Goal: Task Accomplishment & Management: Complete application form

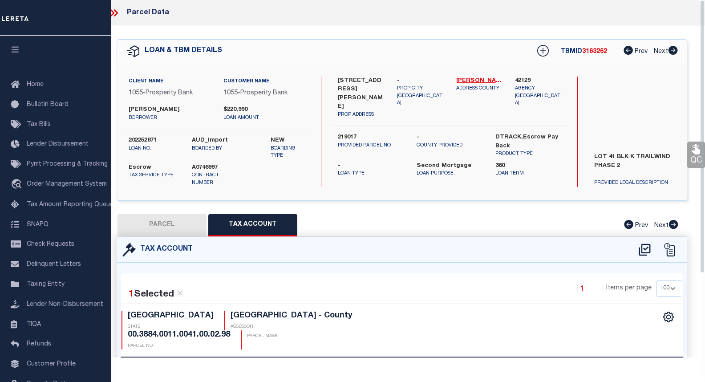
select select "100"
select select "10540"
select select "3826"
select select "100"
select select "Escrow"
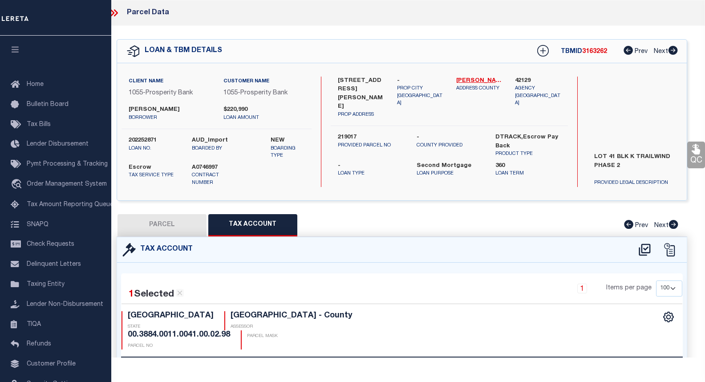
click at [116, 10] on icon at bounding box center [114, 13] width 12 height 12
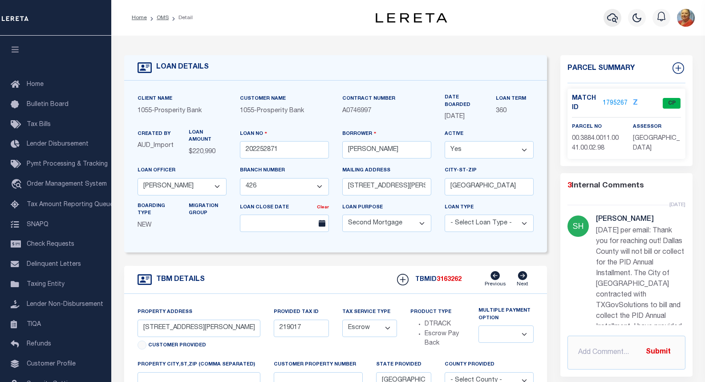
click at [612, 14] on icon "button" at bounding box center [612, 17] width 11 height 9
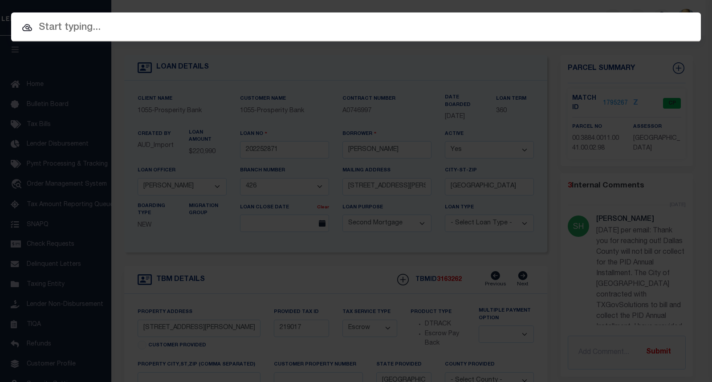
click at [105, 28] on input "text" at bounding box center [356, 28] width 690 height 16
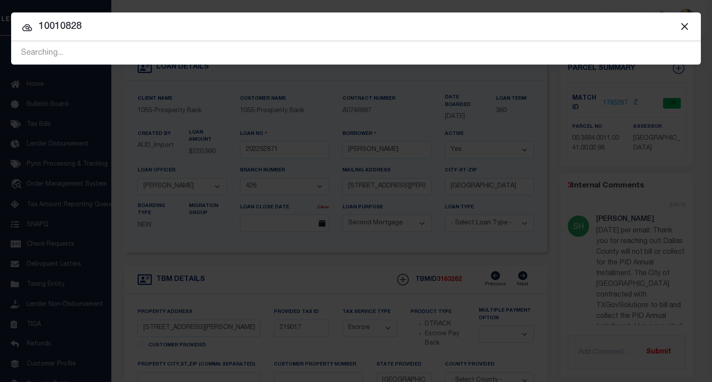
type input "10010828"
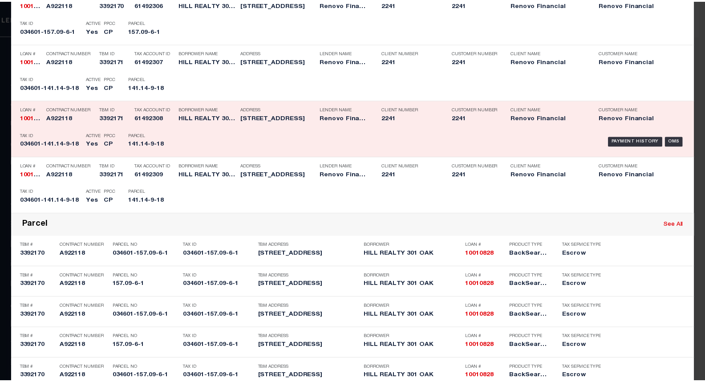
scroll to position [312, 0]
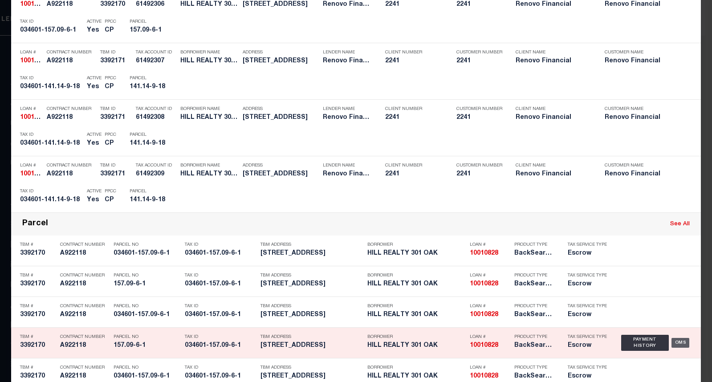
click at [678, 344] on div "OMS" at bounding box center [681, 343] width 18 height 10
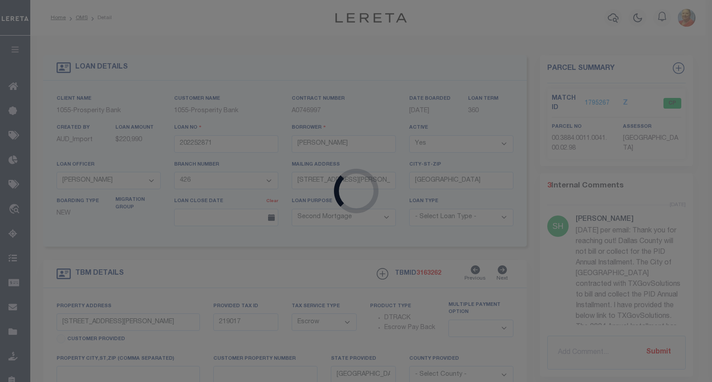
type input "10010828"
type input "HILL REALTY 301 OAK"
select select
type input "[STREET_ADDRESS]"
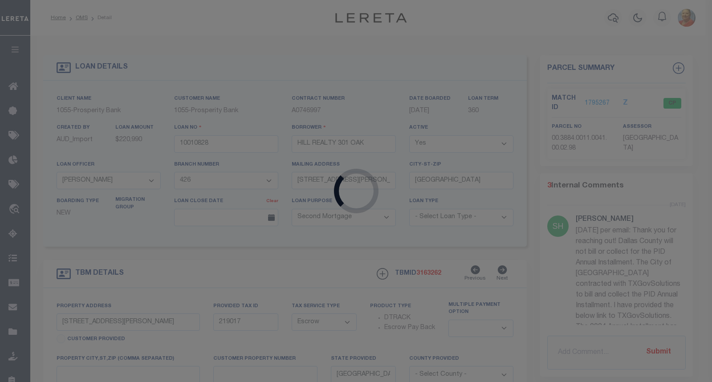
type input "MONROE NY 10950-6257 NULL"
select select "10"
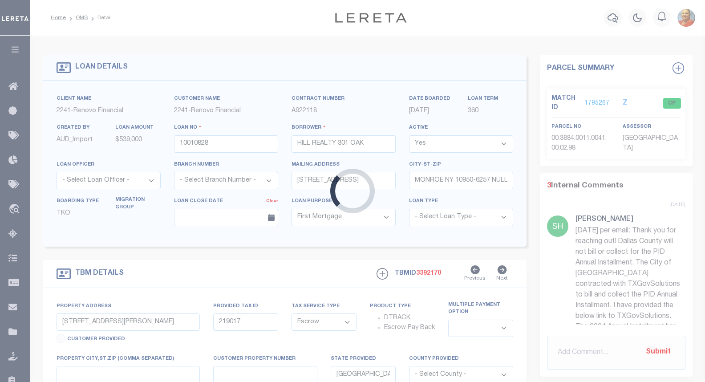
type input "[STREET_ADDRESS]"
type input "034601-157.09-6-1"
type input "ENDICOTT NY 13760"
type input "a0kUS000006jecA"
type input "NY"
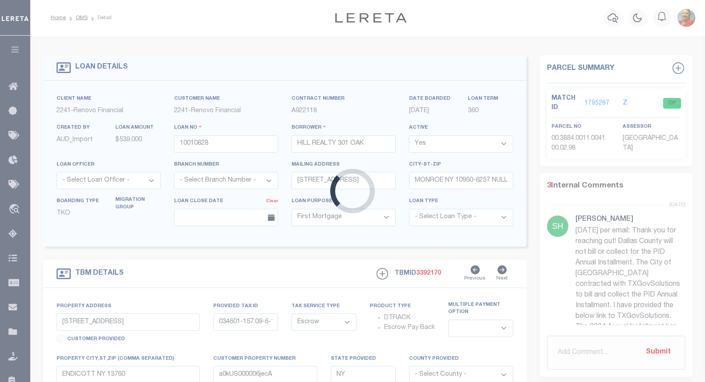
select select "25067"
select select
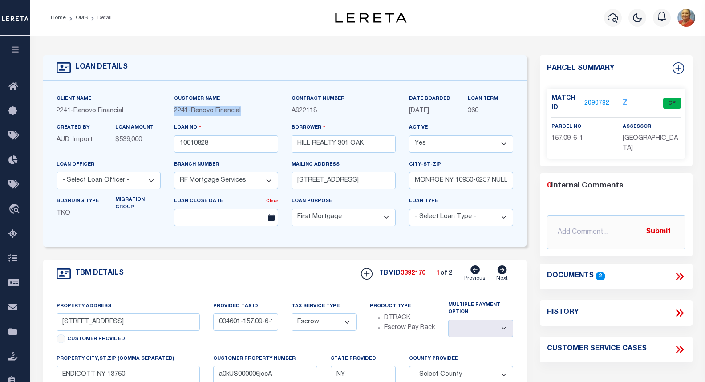
drag, startPoint x: 250, startPoint y: 111, endPoint x: 173, endPoint y: 113, distance: 76.6
click at [173, 113] on div "Customer Name 2241 - Renovo Financial" at bounding box center [226, 108] width 118 height 29
copy span "2241 - Renovo Financial"
drag, startPoint x: 166, startPoint y: 239, endPoint x: 130, endPoint y: 203, distance: 50.4
click at [167, 240] on div "Client Name 2241 - Renovo Financial Customer Name 2241 - Renovo Financial" at bounding box center [285, 164] width 484 height 166
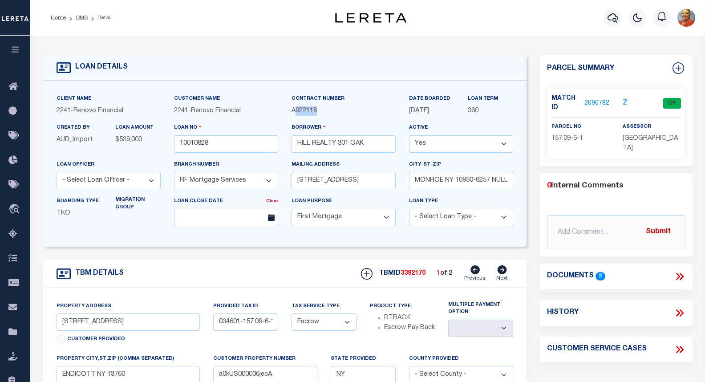
drag, startPoint x: 294, startPoint y: 112, endPoint x: 319, endPoint y: 113, distance: 25.0
click at [319, 113] on p "A922118" at bounding box center [344, 111] width 104 height 10
click at [324, 114] on p "A922118" at bounding box center [344, 111] width 104 height 10
drag, startPoint x: 325, startPoint y: 114, endPoint x: 293, endPoint y: 112, distance: 32.1
click at [293, 112] on p "A922118" at bounding box center [344, 111] width 104 height 10
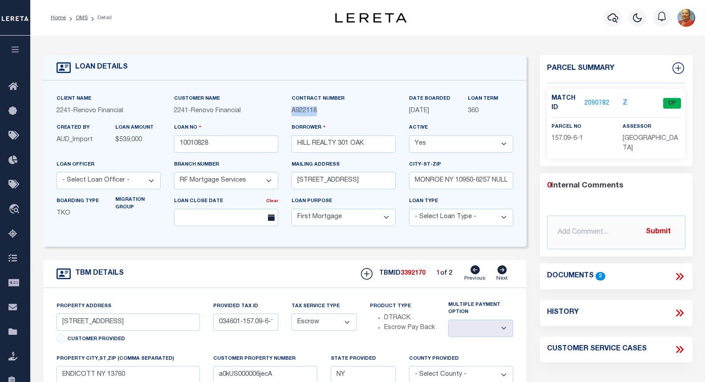
copy span "A922118"
click at [607, 101] on link "2090782" at bounding box center [597, 103] width 25 height 9
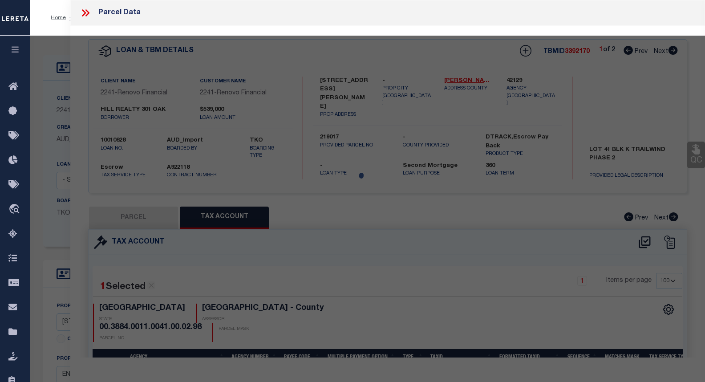
select select "AS"
checkbox input "false"
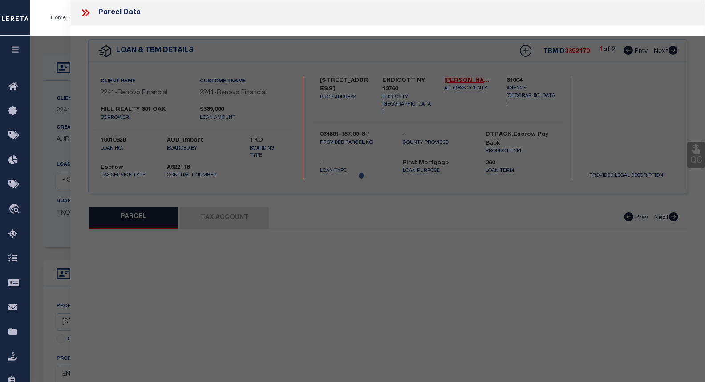
select select "CP"
select select "ACT"
type input "301 Oak Hill Realty Inc."
select select "AGW"
select select "ADD"
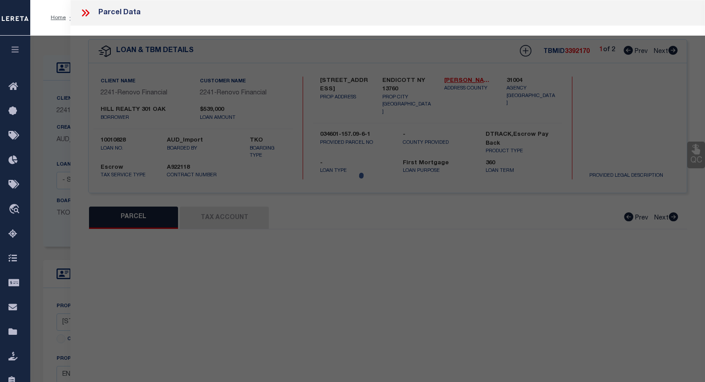
type input "200-202 North St"
checkbox input "false"
type input "ENDICOTT NY 13760"
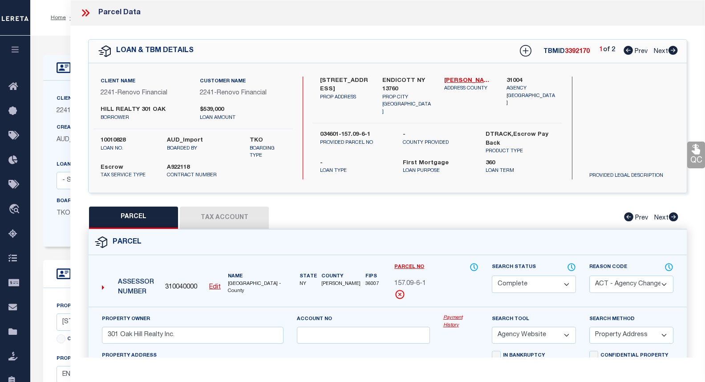
click at [221, 214] on button "Tax Account" at bounding box center [224, 218] width 89 height 22
select select "100"
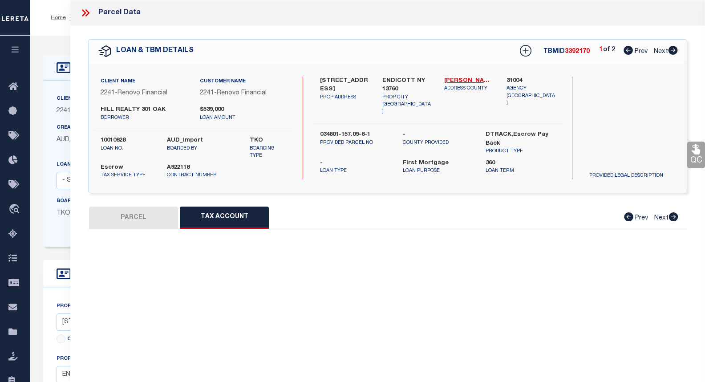
select select "100"
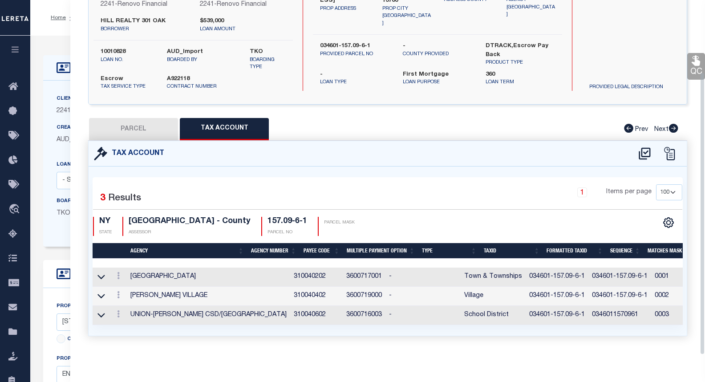
scroll to position [94, 0]
drag, startPoint x: 252, startPoint y: 291, endPoint x: 285, endPoint y: 289, distance: 33.9
click at [290, 289] on td "310040402" at bounding box center [316, 296] width 53 height 19
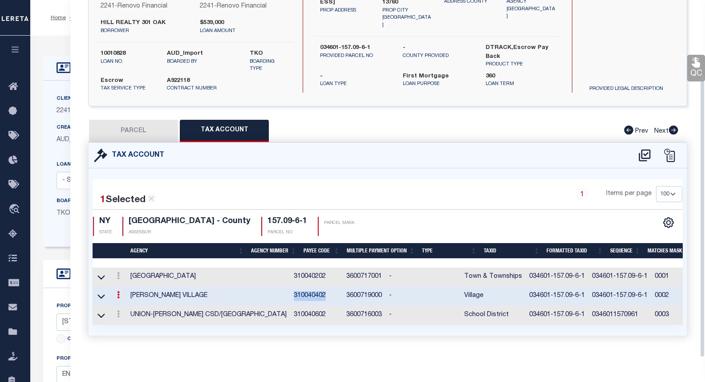
scroll to position [93, 0]
copy td "310040402"
drag, startPoint x: 486, startPoint y: 289, endPoint x: 542, endPoint y: 289, distance: 56.1
click at [542, 289] on td "034601-157.09-6-1" at bounding box center [557, 296] width 63 height 19
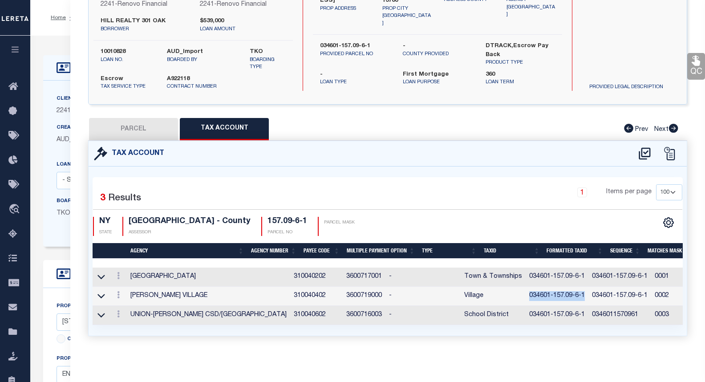
copy td "034601-157.09-6-1"
click at [121, 119] on button "PARCEL" at bounding box center [133, 129] width 89 height 22
select select "AS"
select select
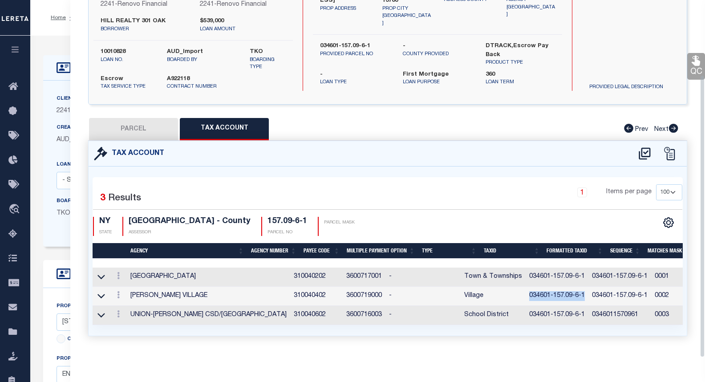
select select
checkbox input "false"
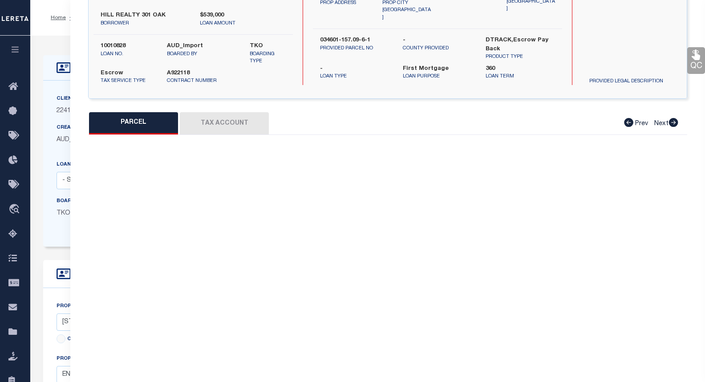
select select "CP"
select select "ACT"
type input "301 Oak Hill Realty Inc."
select select "AGW"
select select "ADD"
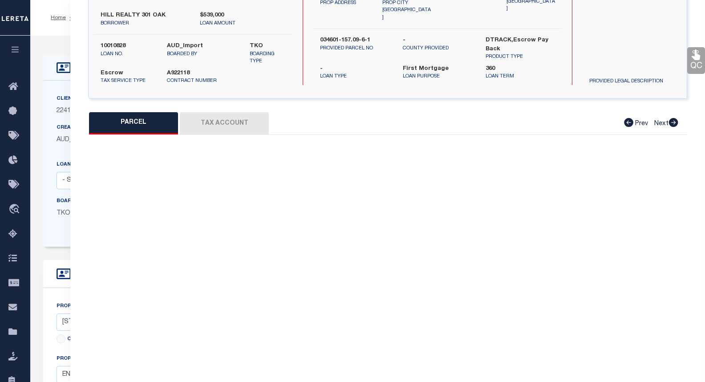
type input "200-202 North St"
checkbox input "false"
type input "ENDICOTT NY 13760"
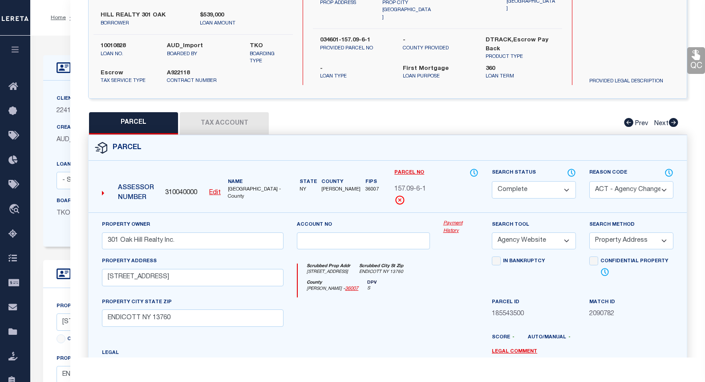
click at [456, 225] on link "Payment History" at bounding box center [461, 227] width 35 height 15
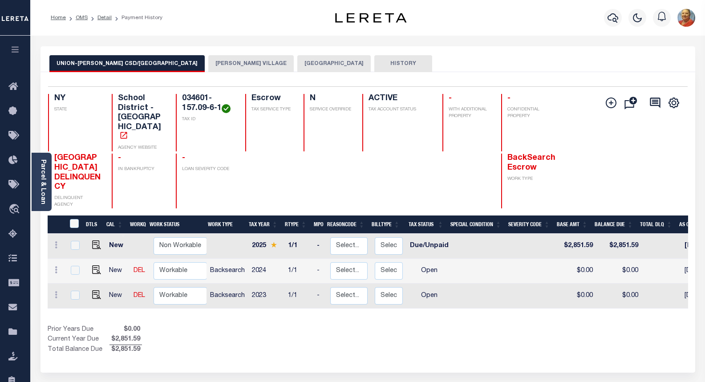
click at [220, 65] on button "[PERSON_NAME] VILLAGE" at bounding box center [250, 63] width 85 height 17
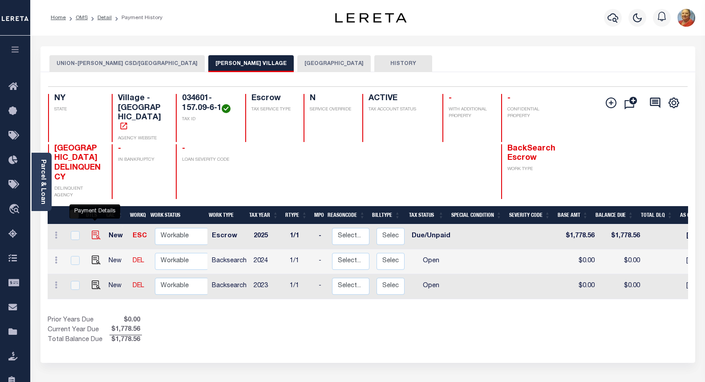
click at [95, 231] on img "" at bounding box center [96, 235] width 9 height 9
checkbox input "true"
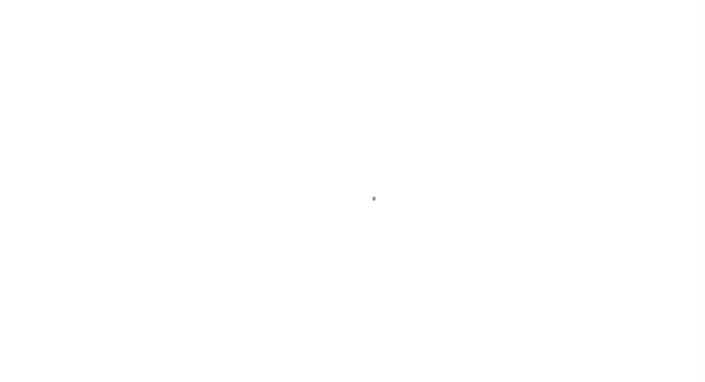
select select "DUE"
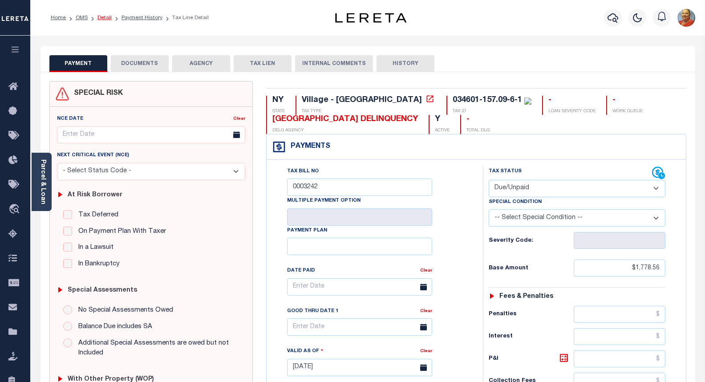
click at [99, 18] on link "Detail" at bounding box center [105, 17] width 14 height 5
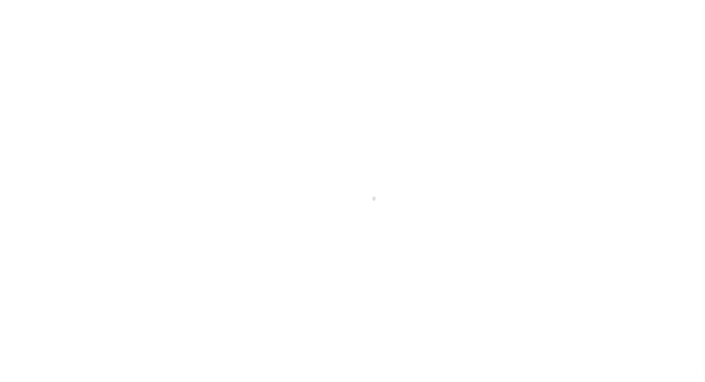
select select "10"
select select "Escrow"
type input "[STREET_ADDRESS]"
type input "034601-157.09-6-1"
type input "ENDICOTT NY 13760"
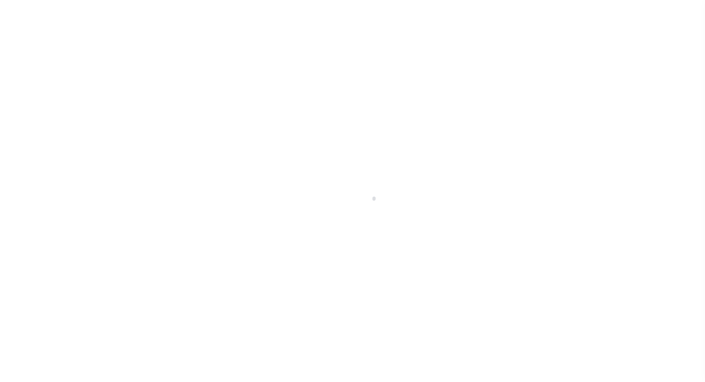
type input "a0kUS000006jecA"
type input "NY"
select select "25067"
select select
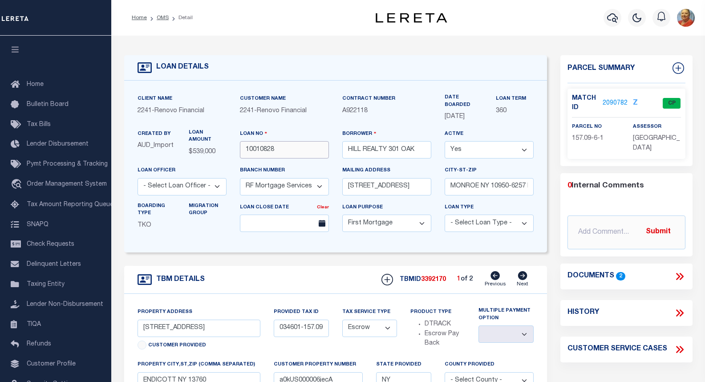
drag, startPoint x: 273, startPoint y: 151, endPoint x: 237, endPoint y: 155, distance: 36.2
click at [237, 155] on div "Loan No 10010828" at bounding box center [284, 147] width 102 height 37
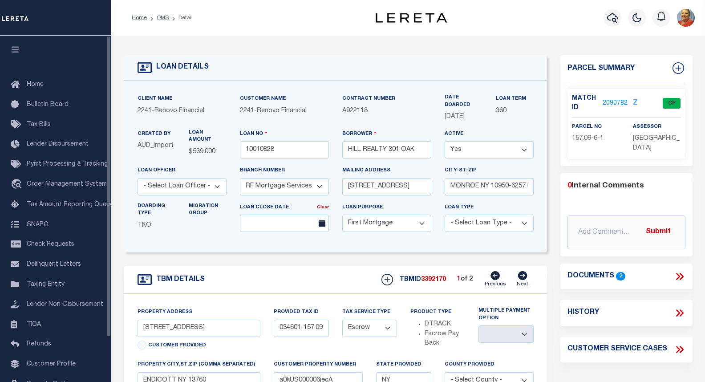
drag, startPoint x: 300, startPoint y: 261, endPoint x: 337, endPoint y: 249, distance: 38.9
click at [301, 261] on form "LOAN DETAILS Client Name 2241 - Renovo Financial" at bounding box center [335, 308] width 423 height 506
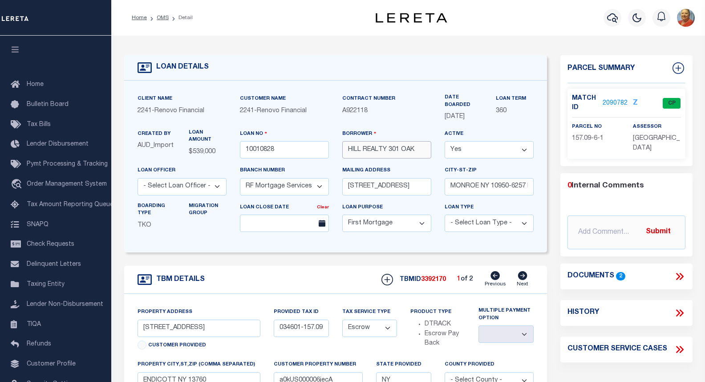
drag, startPoint x: 425, startPoint y: 154, endPoint x: 349, endPoint y: 152, distance: 76.2
click at [349, 152] on input "HILL REALTY 301 OAK" at bounding box center [386, 149] width 89 height 17
click at [614, 19] on icon "button" at bounding box center [612, 17] width 11 height 9
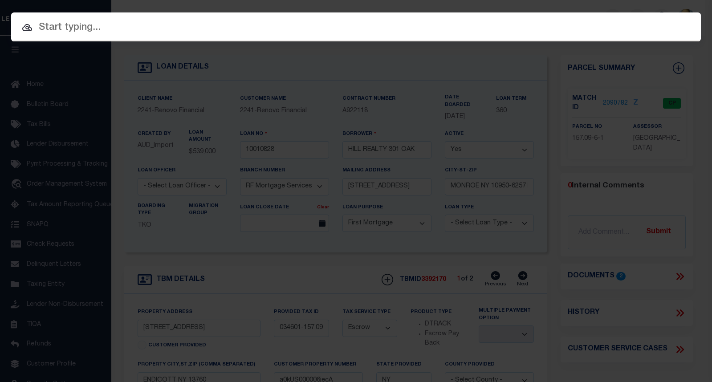
click at [109, 24] on input "text" at bounding box center [356, 28] width 690 height 16
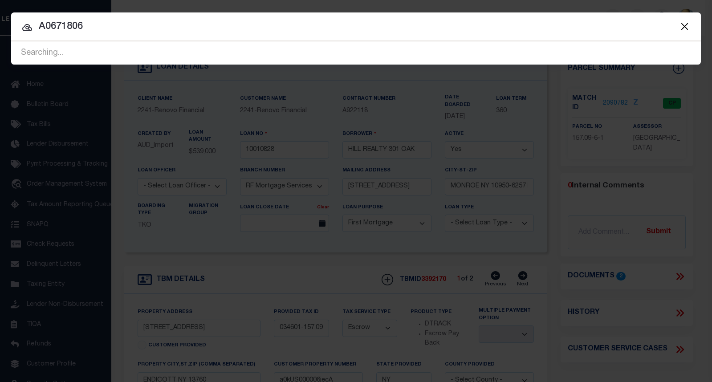
type input "A0671806"
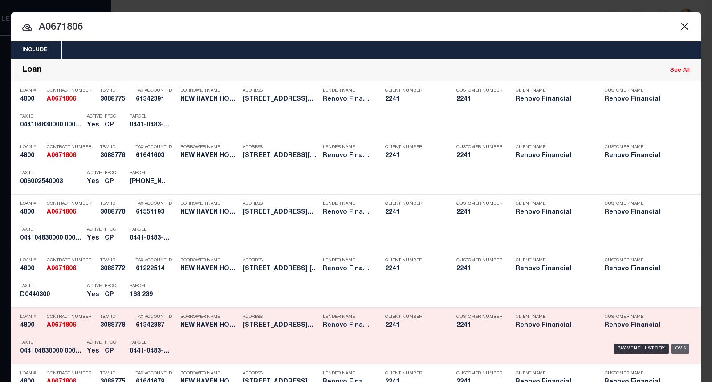
click at [679, 350] on div "OMS" at bounding box center [681, 349] width 18 height 10
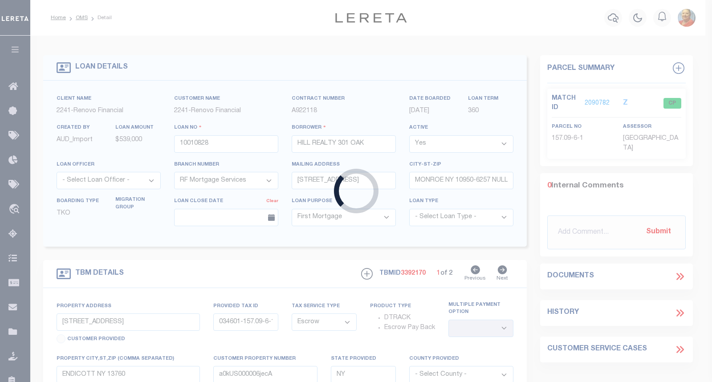
type input "4800"
type input "NEW HAVEN HOLDINGS LLC"
select select "25066"
type input "[STREET_ADDRESS]"
type input "Cedarhurs NY 11516"
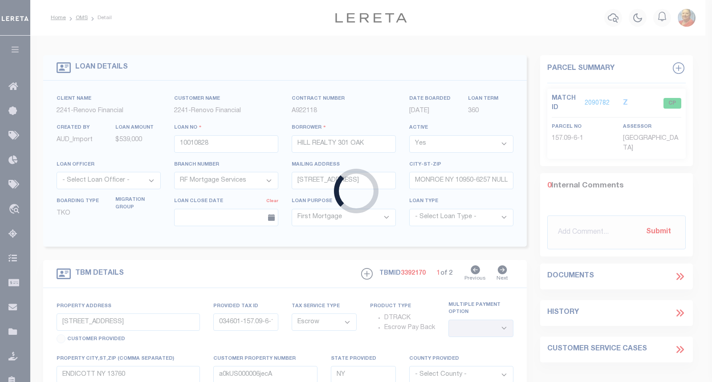
select select
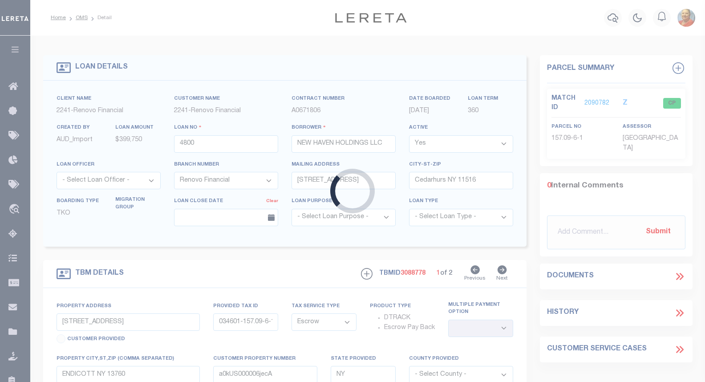
type input "[STREET_ADDRESS]"
type input "[GEOGRAPHIC_DATA], CT 06706"
type input "a0k2L00001Vm0OR"
type input "CT"
type textarea "Situs address change per client audit"
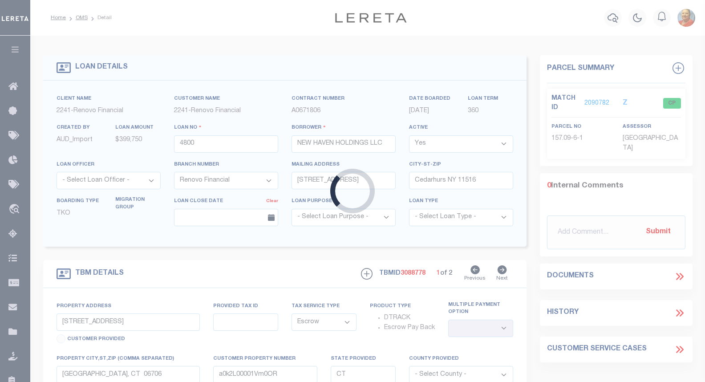
select select "25066"
select select
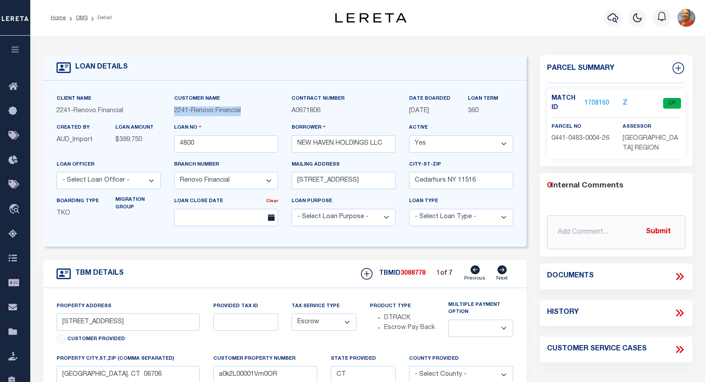
drag, startPoint x: 247, startPoint y: 114, endPoint x: 169, endPoint y: 114, distance: 78.4
click at [169, 114] on div "Customer Name 2241 - Renovo Financial" at bounding box center [226, 108] width 118 height 29
copy span "2241 - Renovo Financial"
click at [338, 119] on div "Contract Number A0671806" at bounding box center [344, 108] width 118 height 29
drag, startPoint x: 325, startPoint y: 113, endPoint x: 293, endPoint y: 111, distance: 32.1
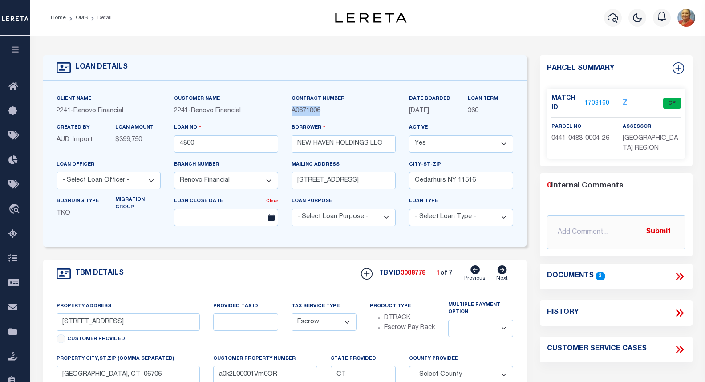
click at [293, 111] on p "A0671806" at bounding box center [344, 111] width 104 height 10
copy span "A0671806"
click at [602, 103] on link "1708160" at bounding box center [597, 103] width 25 height 9
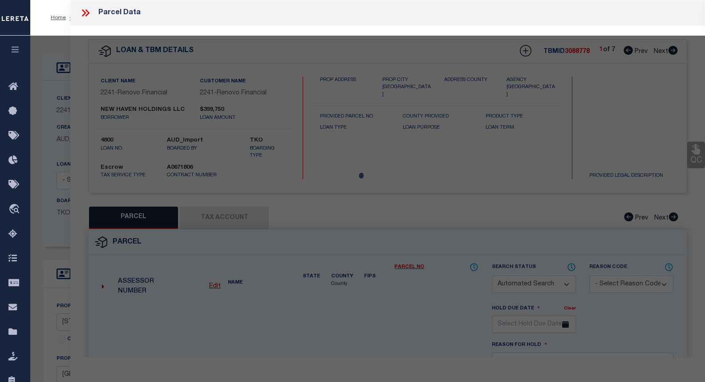
checkbox input "false"
select select "CP"
type input "NEW HAVEN HOLDINGS LLC"
select select
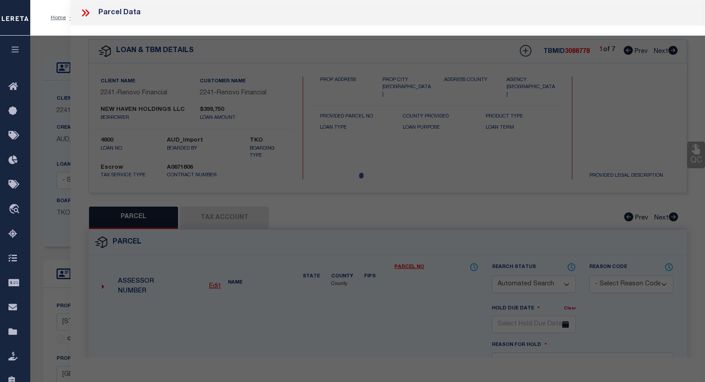
type input "[STREET_ADDRESS]"
checkbox input "false"
type input "WATERBURY [GEOGRAPHIC_DATA]"
type textarea "MAP BLOCK LOT [PHONE_NUMBER]"
type textarea "TaxID mask has been adjusted. MLC [DATE] HH - [DATE] - Put in JR status for [PE…"
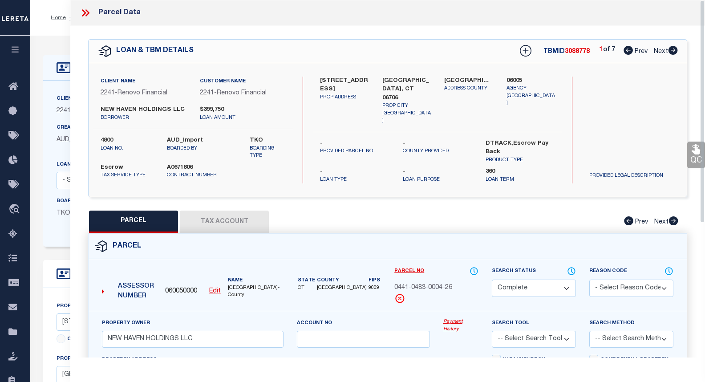
drag, startPoint x: 212, startPoint y: 216, endPoint x: 220, endPoint y: 216, distance: 9.0
click at [212, 216] on button "Tax Account" at bounding box center [224, 222] width 89 height 22
select select "100"
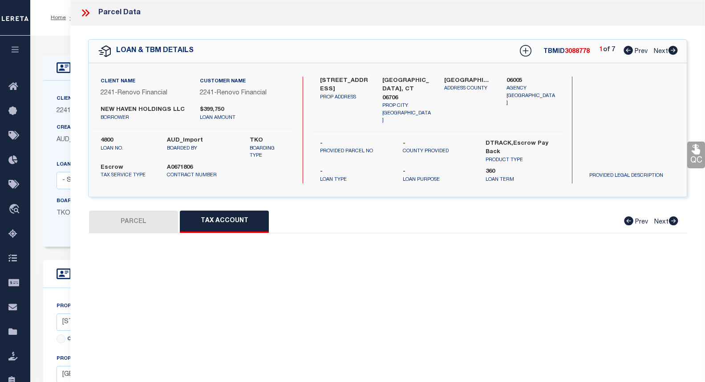
select select "100"
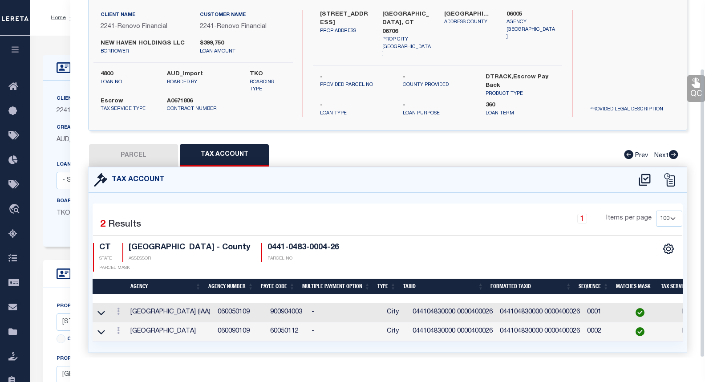
scroll to position [85, 0]
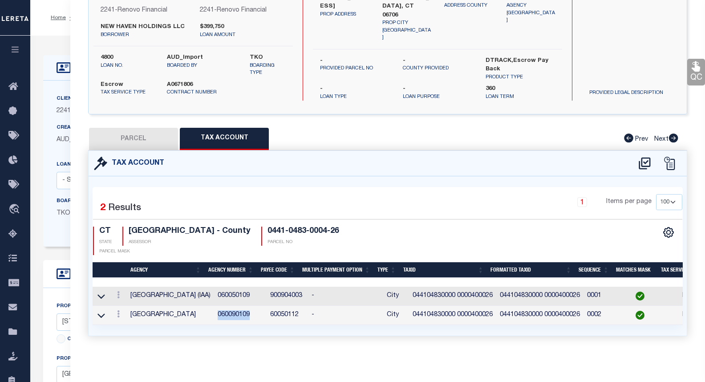
drag, startPoint x: 242, startPoint y: 309, endPoint x: 209, endPoint y: 307, distance: 33.5
click at [214, 306] on td "060090109" at bounding box center [240, 315] width 53 height 19
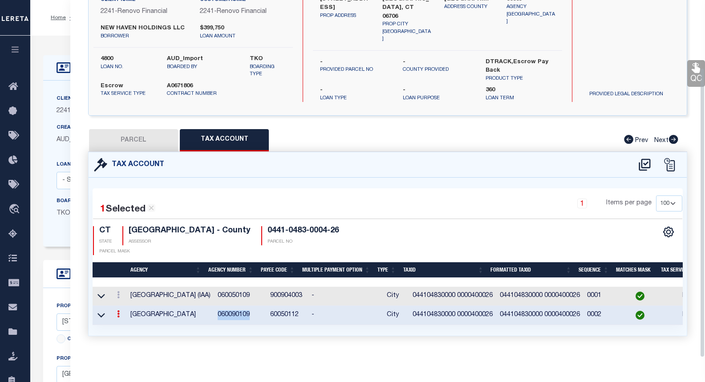
scroll to position [83, 0]
copy td "060090109"
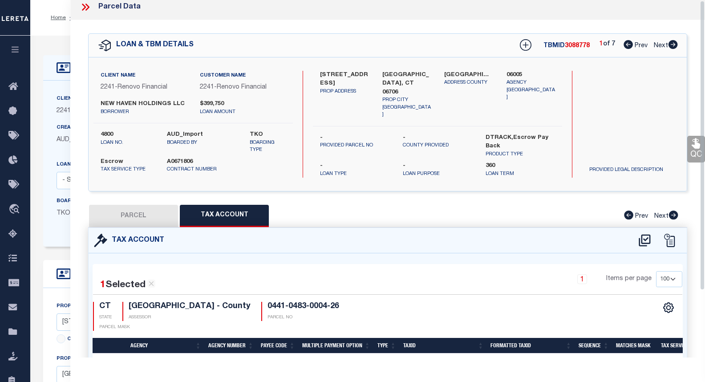
scroll to position [0, 0]
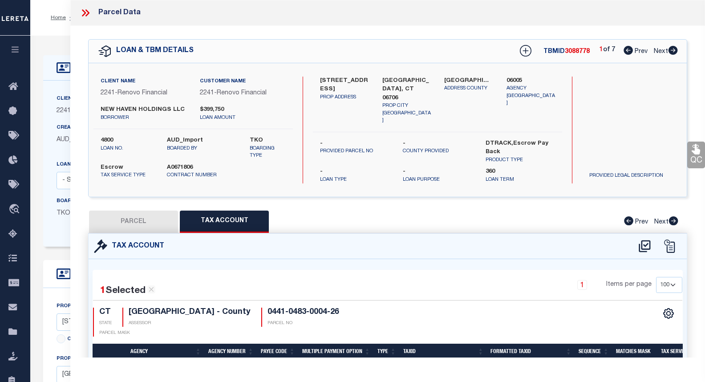
click at [587, 224] on div "PARCEL Tax Account Prev Next" at bounding box center [387, 222] width 599 height 22
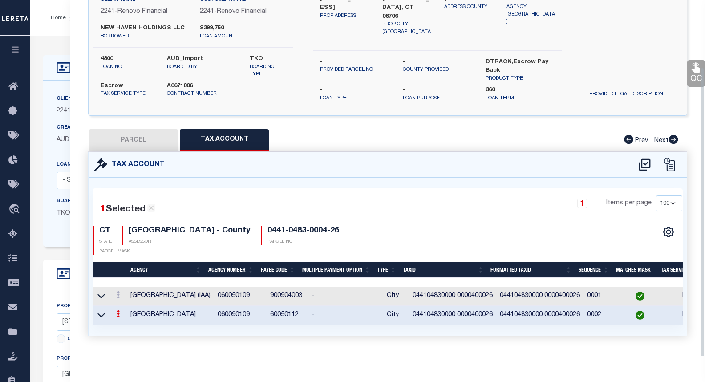
scroll to position [83, 0]
click at [674, 135] on icon at bounding box center [673, 139] width 9 height 9
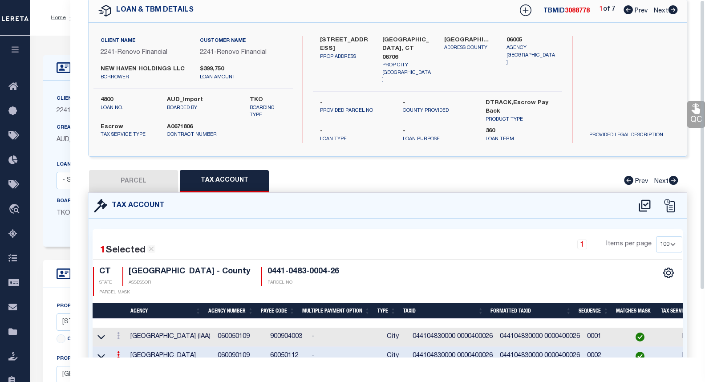
scroll to position [0, 0]
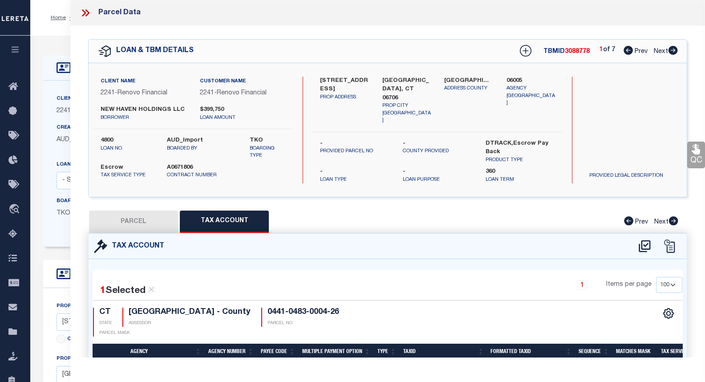
click at [672, 51] on icon at bounding box center [673, 50] width 10 height 9
select select "AS"
checkbox input "false"
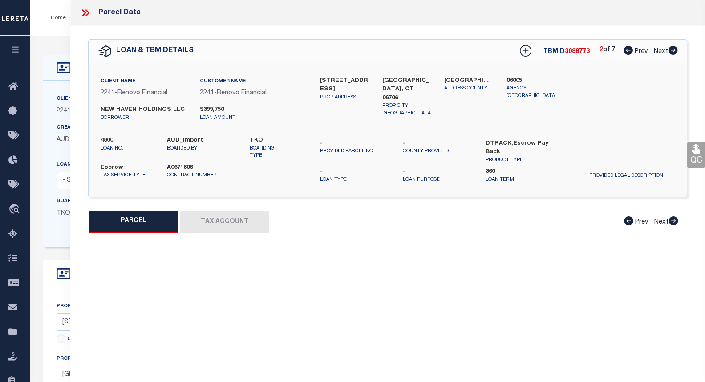
select select "CP"
type input "NEW HAVEN HOLDINGS LLC"
select select
type input "[STREET_ADDRESS]"
checkbox input "false"
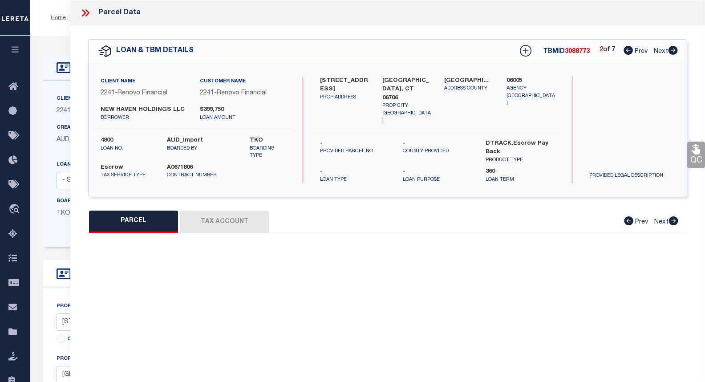
type textarea "Map Block Lot: [PHONE_NUMBER] Volume / Page: 8442/ 267"
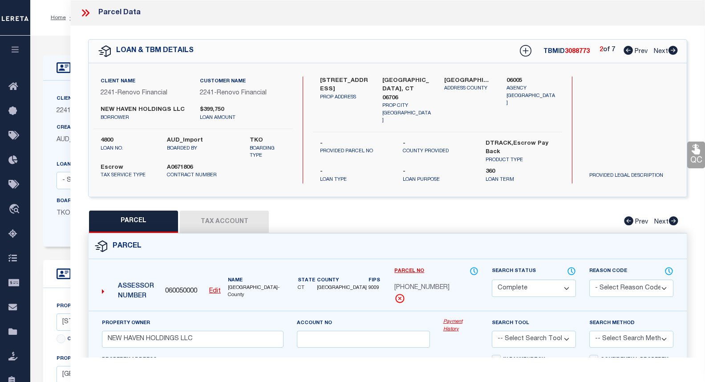
click at [672, 51] on icon at bounding box center [673, 50] width 10 height 9
select select "AS"
checkbox input "false"
select select "PR"
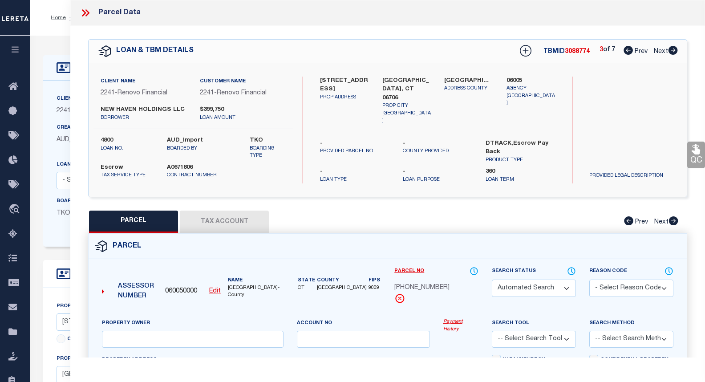
type input "ZALTZ ISRAEL A"
type input "044104830000 0000400025"
select select
type input "[STREET_ADDRESS]"
checkbox input "false"
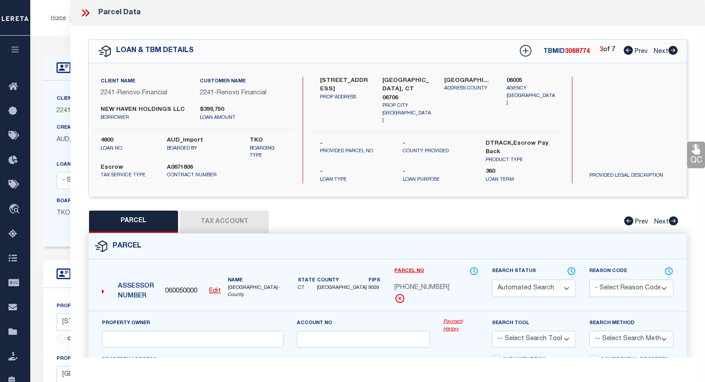
type input "CT"
type textarea "Map Block Lot: [PHONE_NUMBER]"
type textarea "[DATE]- PR'd parcel to add new parcel 0441-0483-0004-25. Unit #25."
click at [672, 51] on icon at bounding box center [673, 50] width 10 height 9
select select "AS"
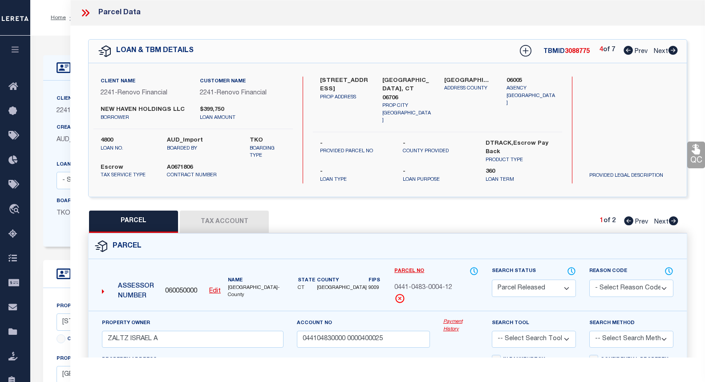
checkbox input "false"
select select "CP"
type input "NEW HAVEN HOLDINGS LLC"
select select
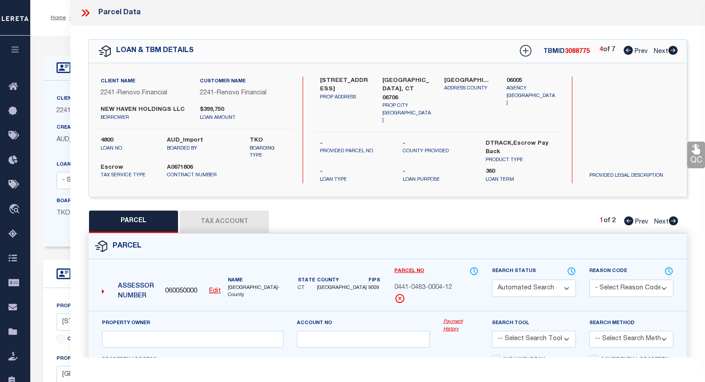
type input "[STREET_ADDRESS]"
checkbox input "false"
type input "WATERBURY [GEOGRAPHIC_DATA]"
type textarea "MAP BLOCK LOT [PHONE_NUMBER]"
type textarea "TaxID mask has been adjusted. MLC [DATE] HH - [DATE] - Put in JR status for [PE…"
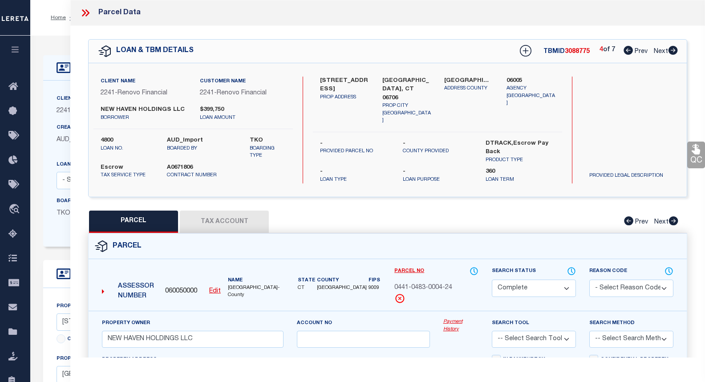
click at [672, 51] on icon at bounding box center [673, 50] width 10 height 9
select select "AS"
checkbox input "false"
select select "CP"
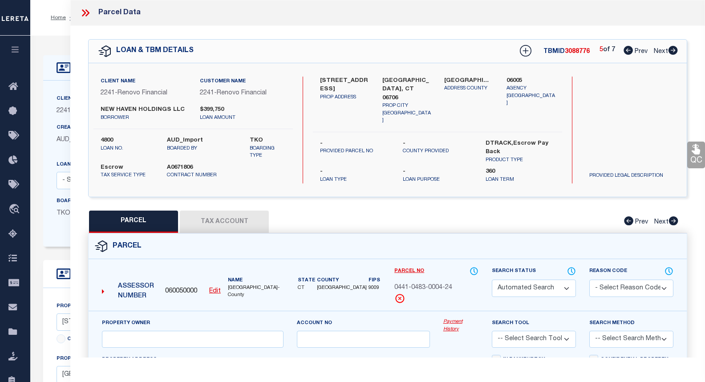
type input "NEW HAVEN HOLDINGS LLC"
select select
type input "25 [PERSON_NAME] COURT 6"
checkbox input "false"
type textarea "Unique ID : 006002540000 0000300006 Volume / Page : 8539/ 197 Unit# : 6"
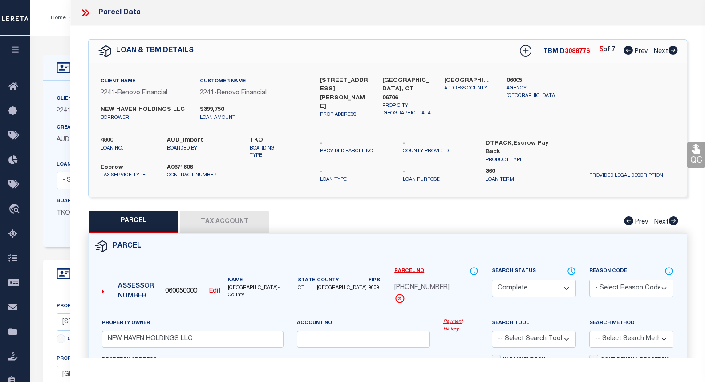
click at [672, 51] on icon at bounding box center [673, 50] width 10 height 9
select select "AS"
checkbox input "false"
select select "CP"
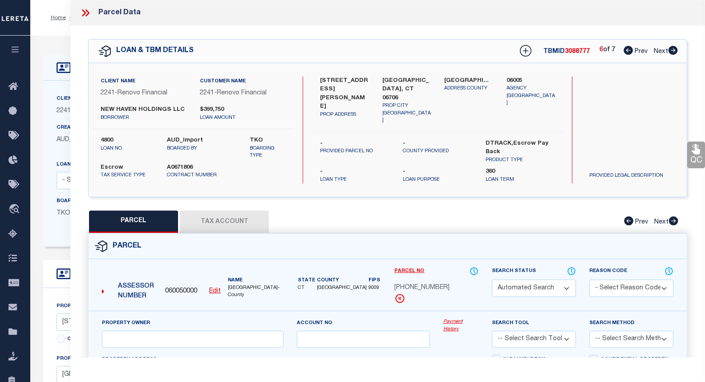
type input "NEW HAVEN HOLDINGS LLC"
type input "006002540000 0000100002"
select select
type input "16 [PERSON_NAME] COURT UNIT 2"
checkbox input "false"
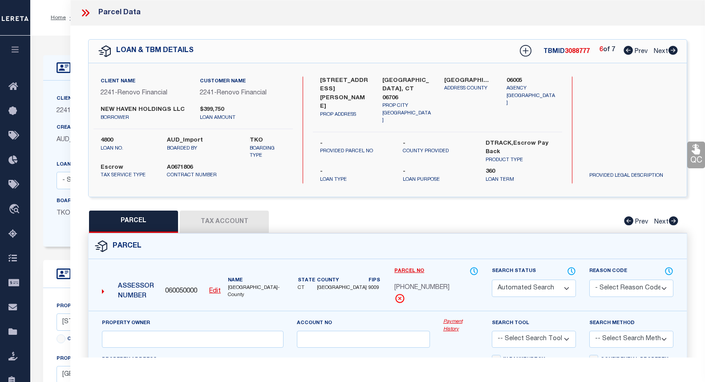
type textarea "Map Block Lot: [PHONE_NUMBER] Volume / Page: 8442/ 268"
drag, startPoint x: 444, startPoint y: 283, endPoint x: 392, endPoint y: 281, distance: 51.7
click at [392, 281] on div "Parcel No [PHONE_NUMBER]" at bounding box center [437, 288] width 98 height 45
copy span "[PHONE_NUMBER]"
click at [85, 14] on icon at bounding box center [84, 12] width 4 height 7
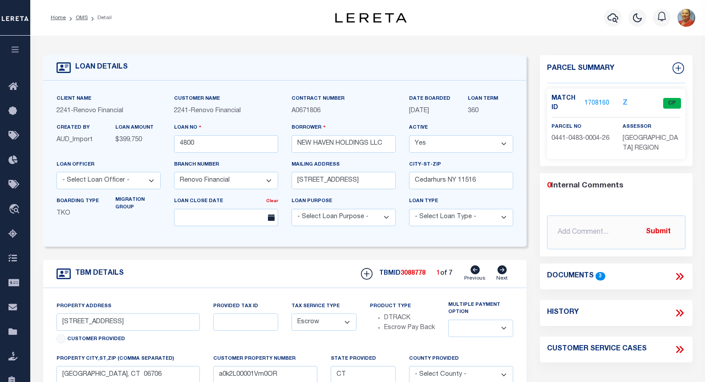
click at [233, 163] on div "Branch number - Select Branch Number - [PERSON_NAME] Renovo Financial RF Mortga…" at bounding box center [226, 174] width 104 height 29
drag, startPoint x: 198, startPoint y: 148, endPoint x: 179, endPoint y: 145, distance: 19.8
click at [179, 145] on input "4800" at bounding box center [226, 143] width 104 height 17
click at [359, 163] on div "Mailing address [STREET_ADDRESS]" at bounding box center [344, 174] width 104 height 29
drag, startPoint x: 386, startPoint y: 145, endPoint x: 284, endPoint y: 143, distance: 102.0
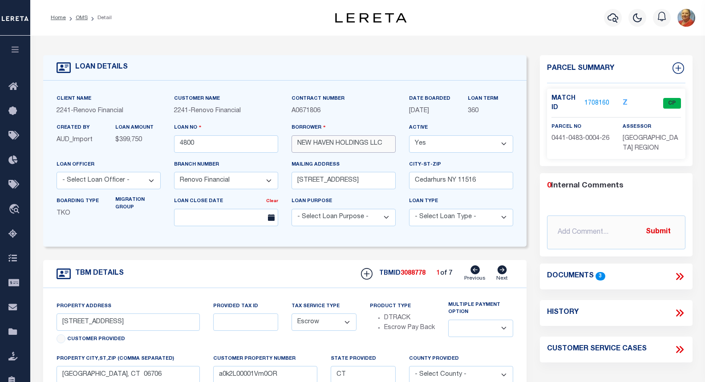
click at [284, 143] on div "Client Name 2241 - Renovo Financial Customer Name 2241 - Renovo Financial Contr…" at bounding box center [285, 163] width 471 height 139
